Goal: Information Seeking & Learning: Find specific fact

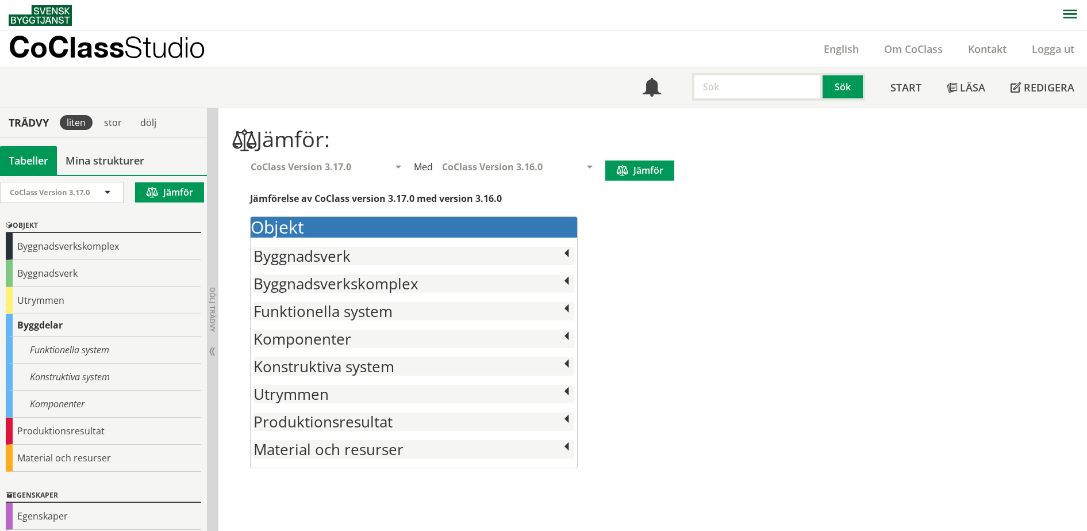
click at [73, 44] on p "CoClass Studio" at bounding box center [107, 46] width 197 height 13
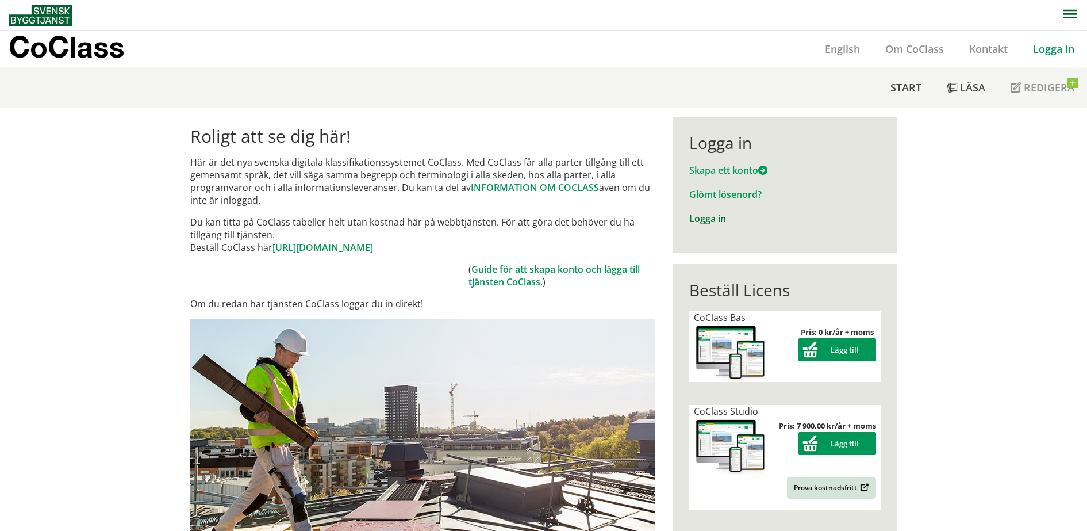
click at [713, 219] on link "Logga in" at bounding box center [707, 218] width 37 height 13
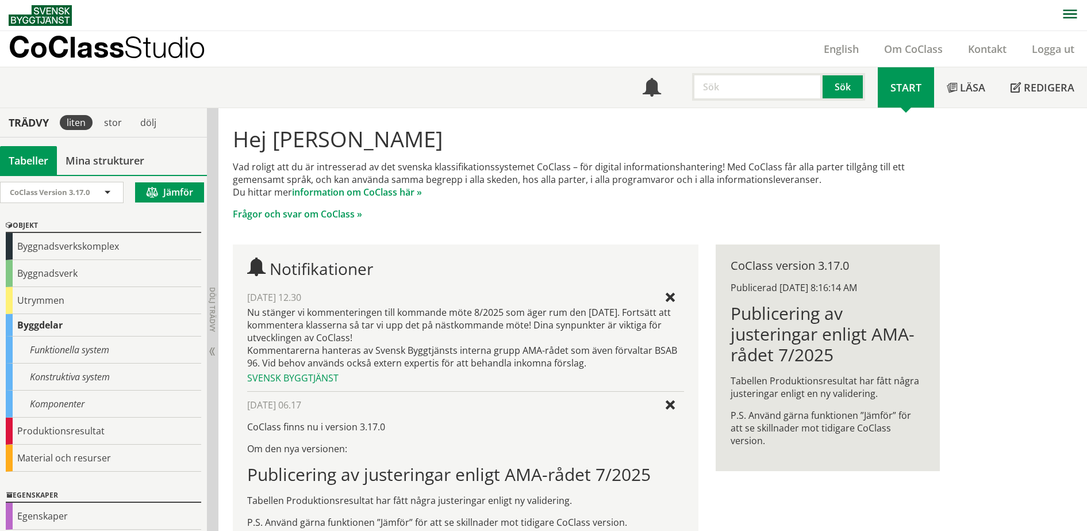
click at [743, 84] on input "text" at bounding box center [757, 87] width 131 height 28
paste input "Akvedukter"
type input "Akvedukter"
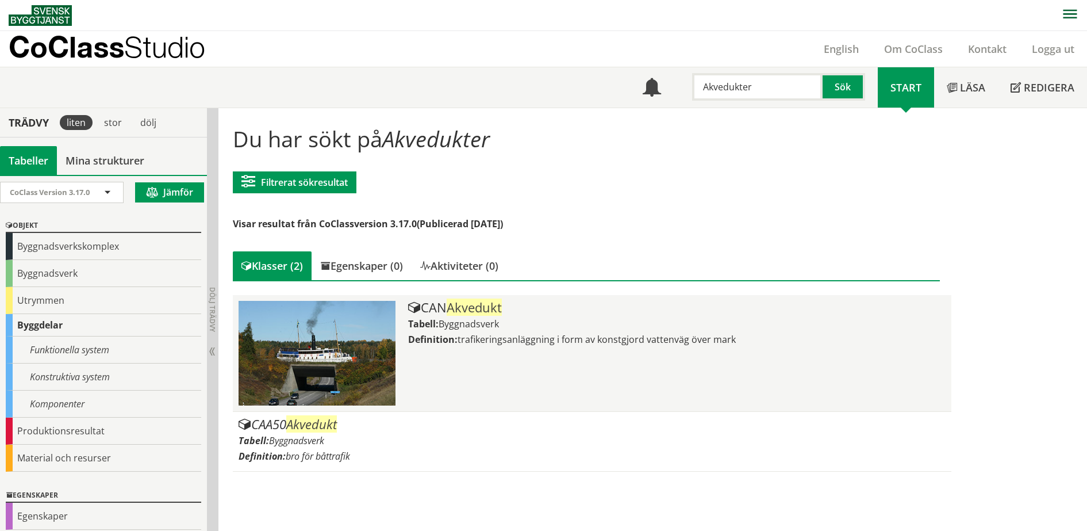
click at [463, 308] on span "Akvedukt" at bounding box center [474, 306] width 55 height 17
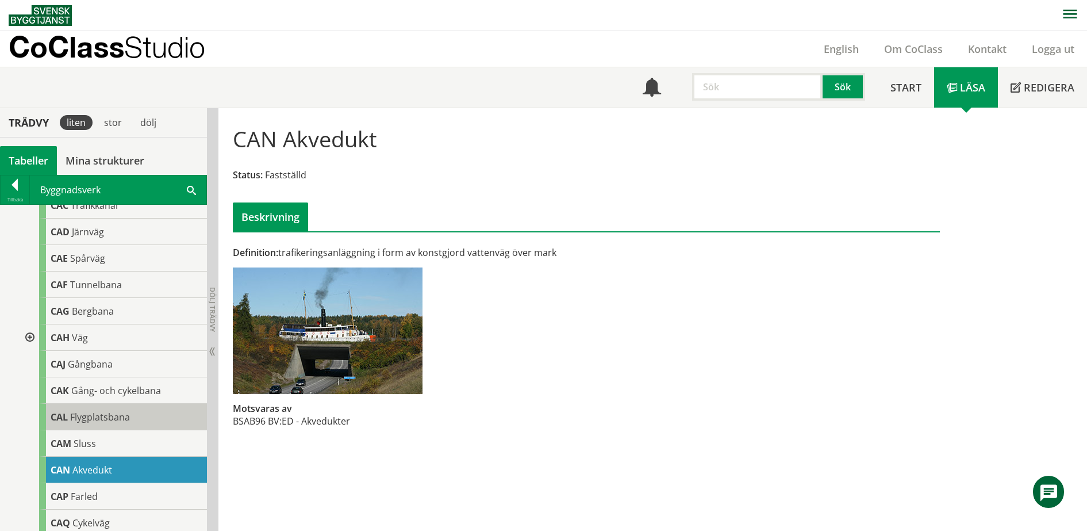
scroll to position [216, 0]
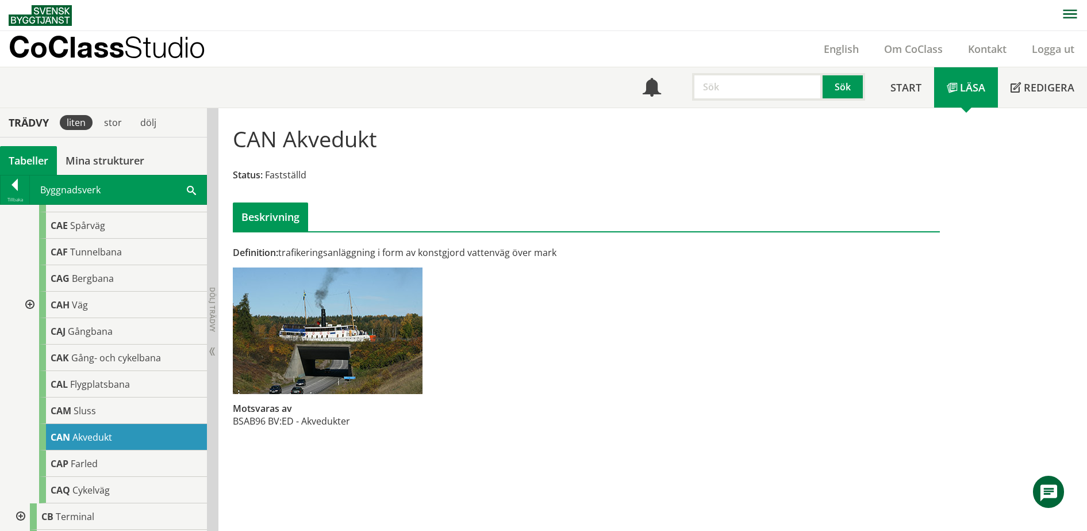
click at [62, 43] on p "CoClass Studio" at bounding box center [107, 46] width 197 height 13
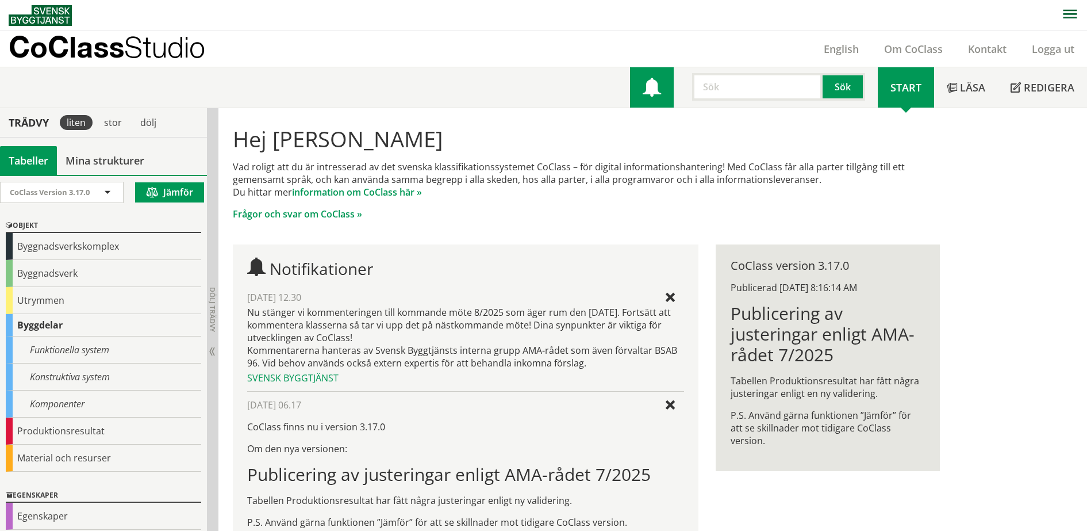
click at [655, 81] on span at bounding box center [652, 88] width 18 height 18
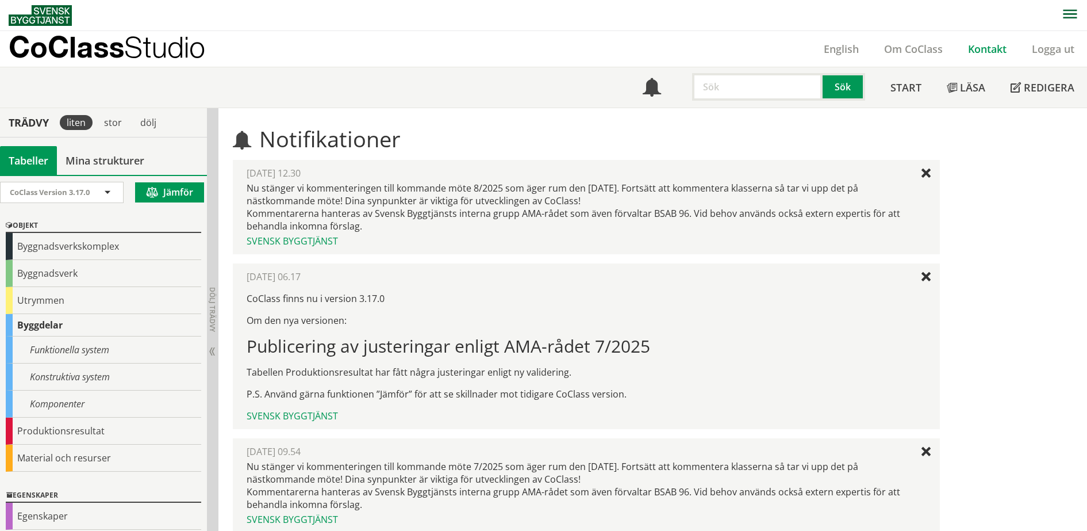
click at [986, 46] on link "Kontakt" at bounding box center [987, 49] width 64 height 14
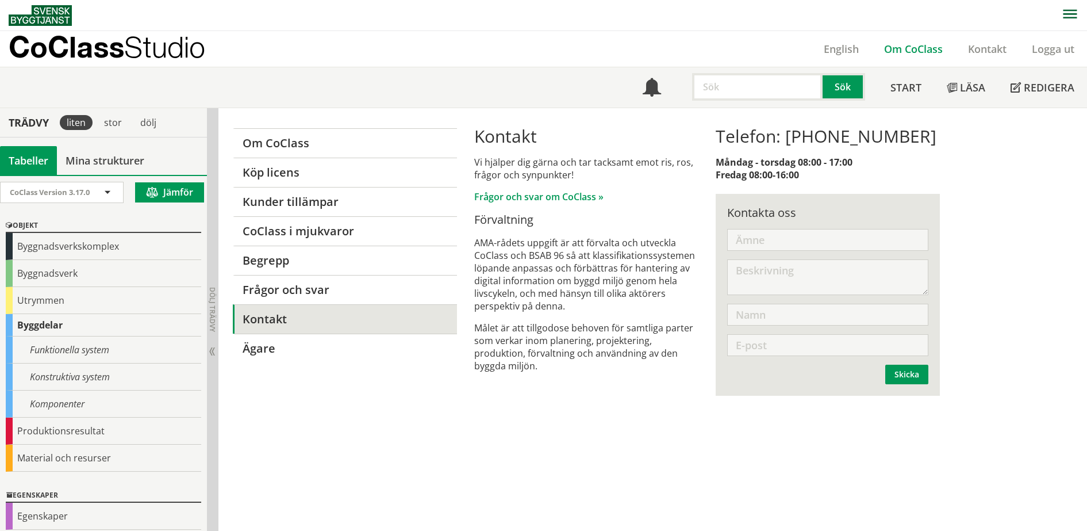
click at [916, 45] on link "Om CoClass" at bounding box center [914, 49] width 84 height 14
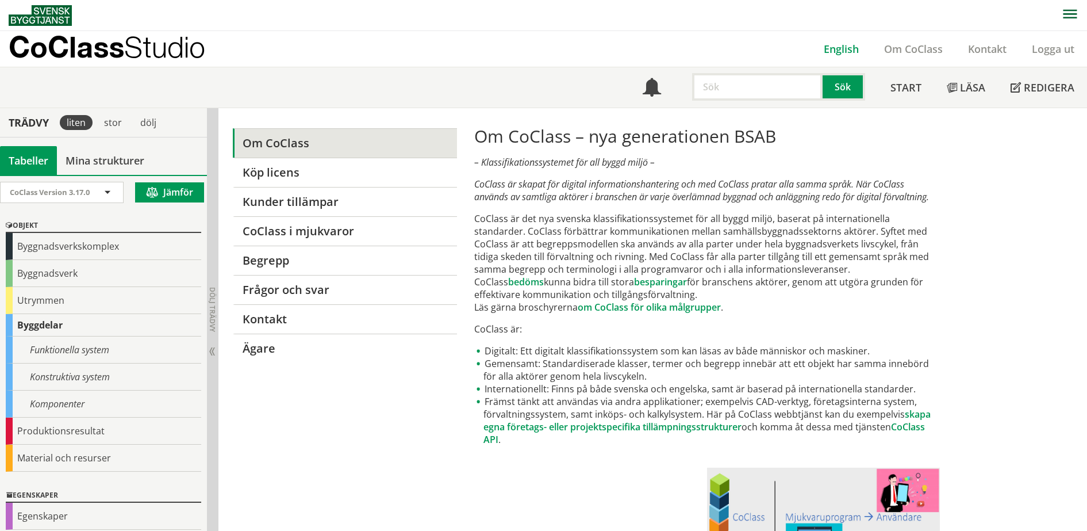
click at [828, 52] on link "English" at bounding box center [841, 49] width 60 height 14
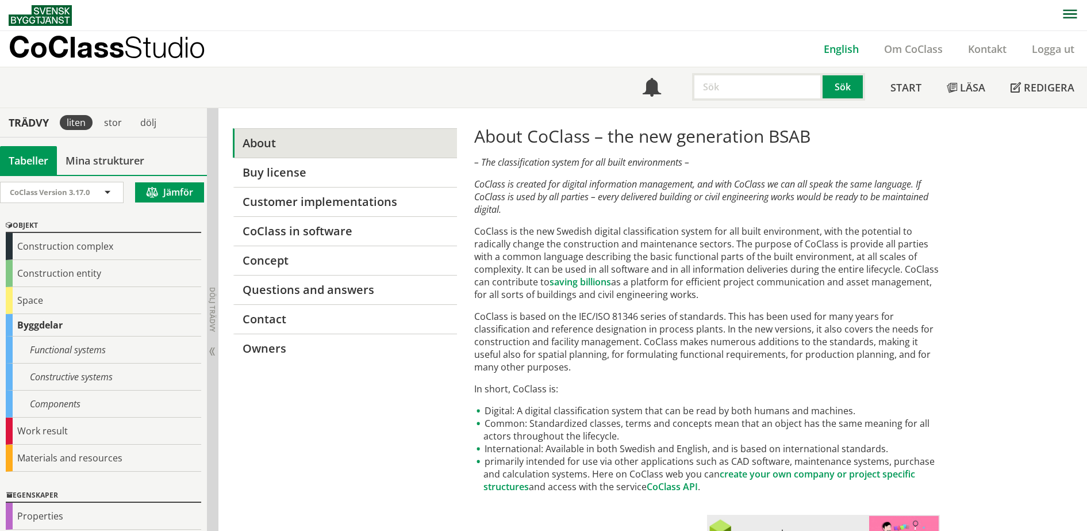
click at [835, 48] on link "English" at bounding box center [841, 49] width 60 height 14
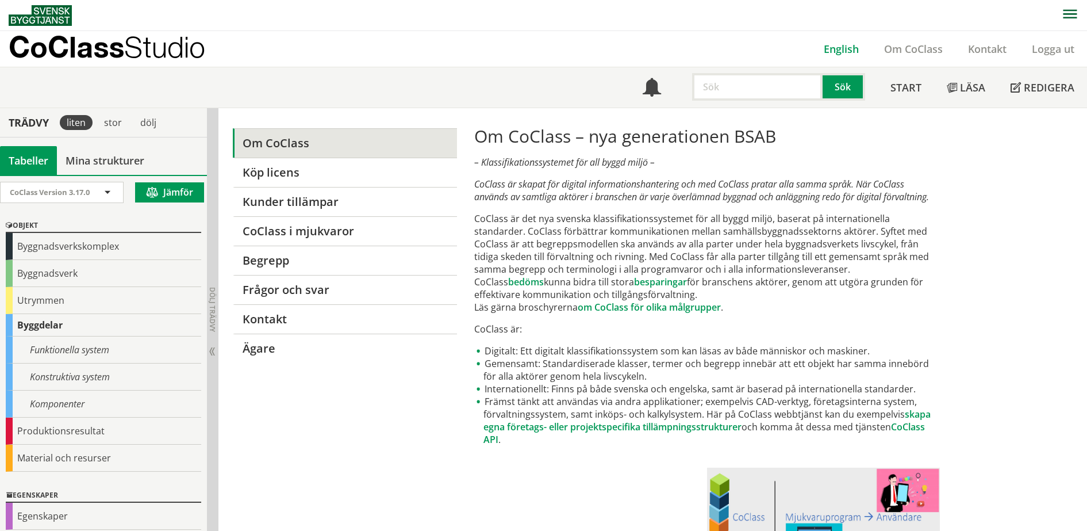
click at [839, 49] on link "English" at bounding box center [841, 49] width 60 height 14
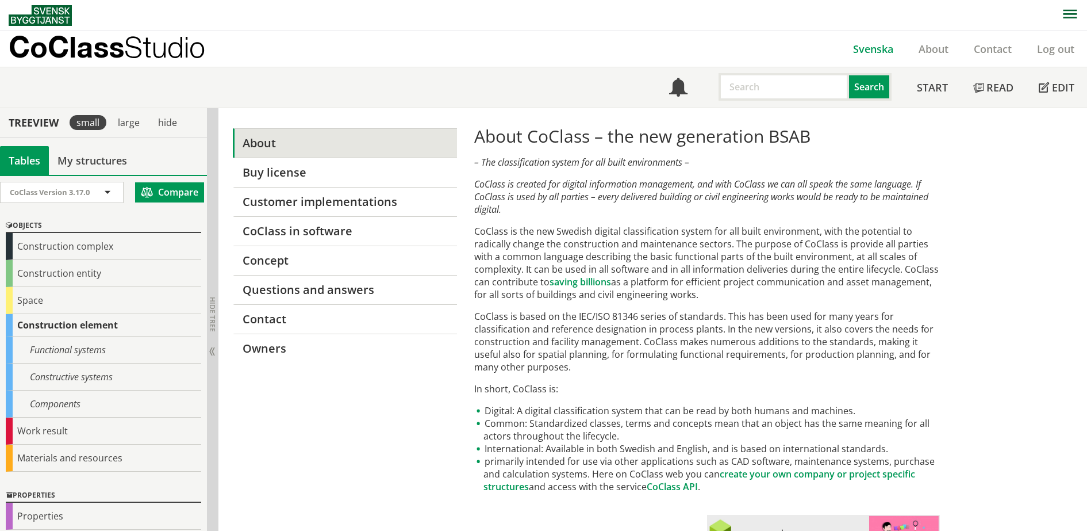
click at [870, 49] on link "Svenska" at bounding box center [874, 49] width 66 height 14
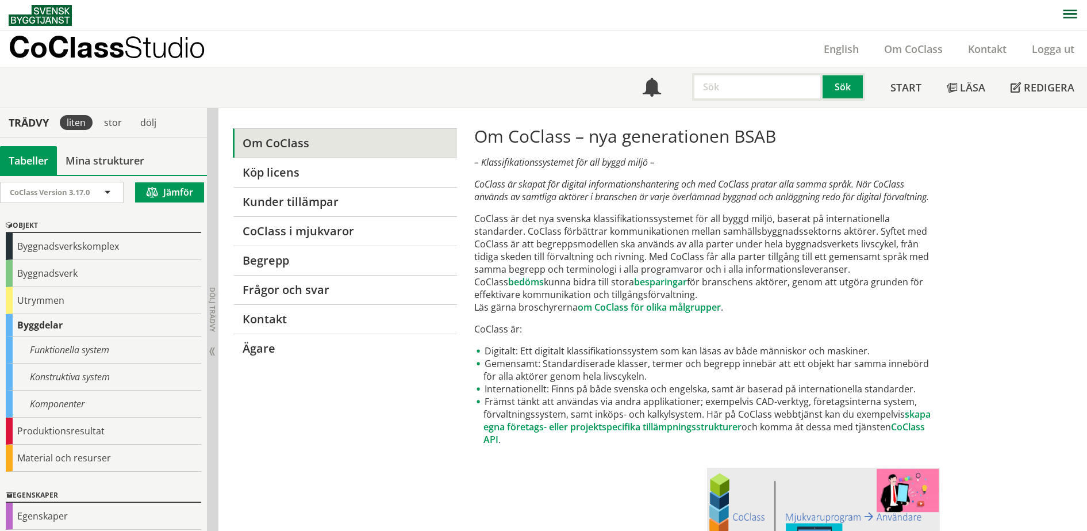
click at [106, 51] on p "CoClass Studio" at bounding box center [107, 46] width 197 height 13
